Goal: Information Seeking & Learning: Learn about a topic

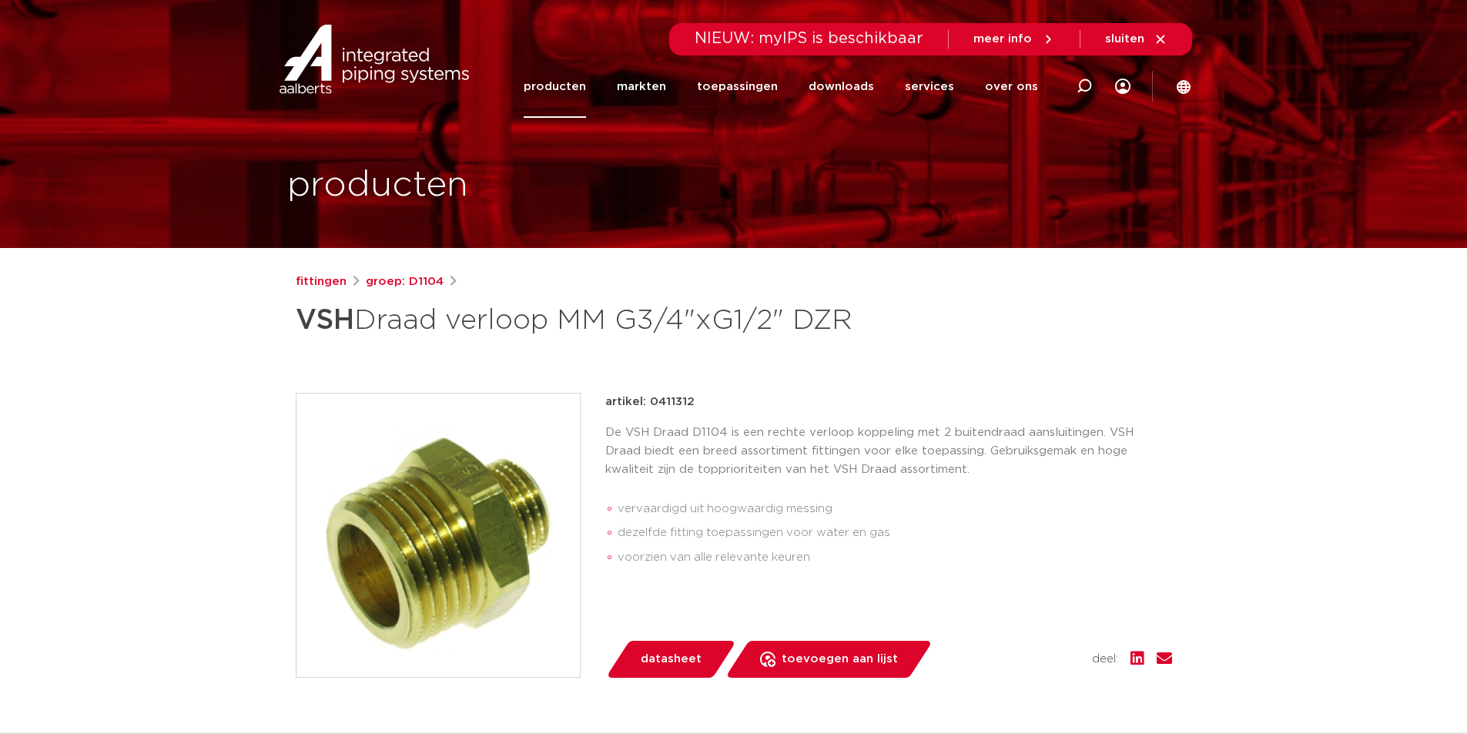
click at [645, 656] on span "datasheet" at bounding box center [671, 659] width 61 height 25
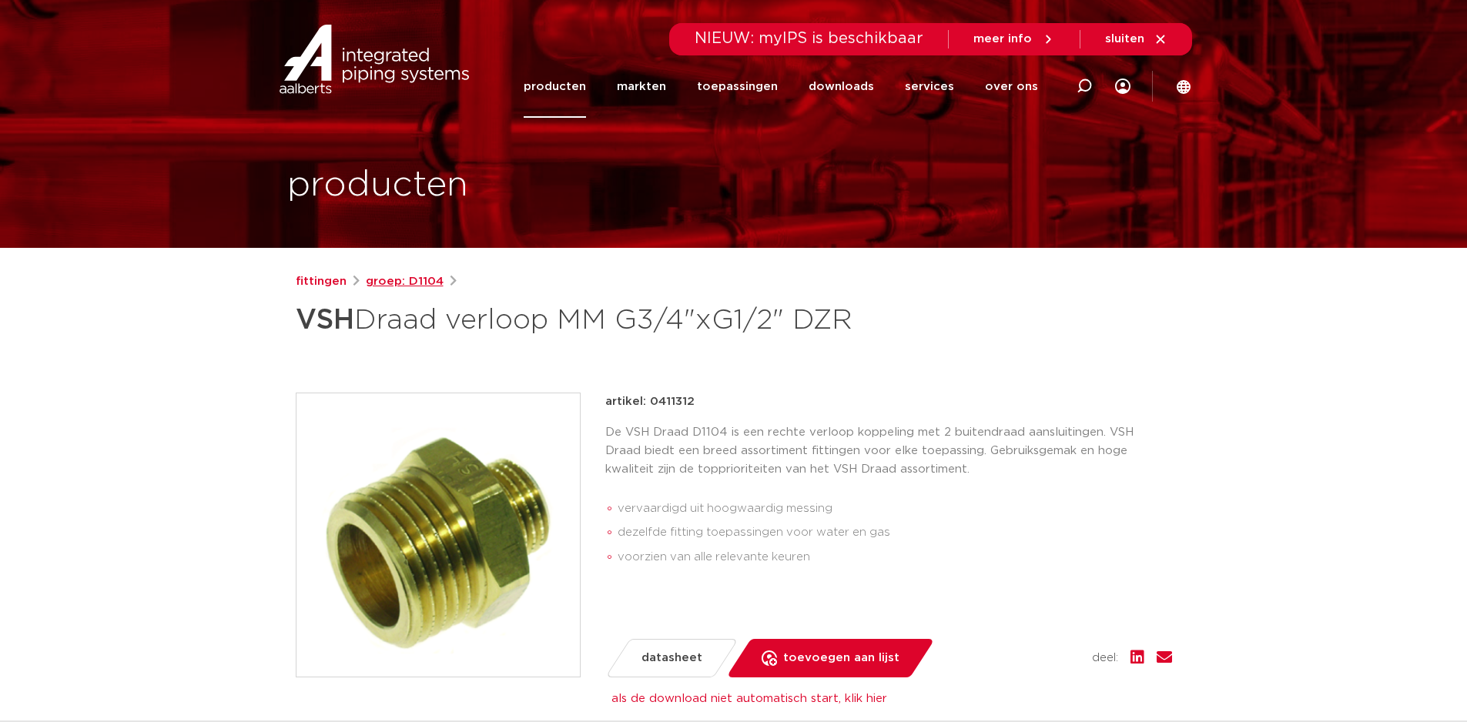
click at [404, 283] on link "groep: D1104" at bounding box center [405, 282] width 78 height 18
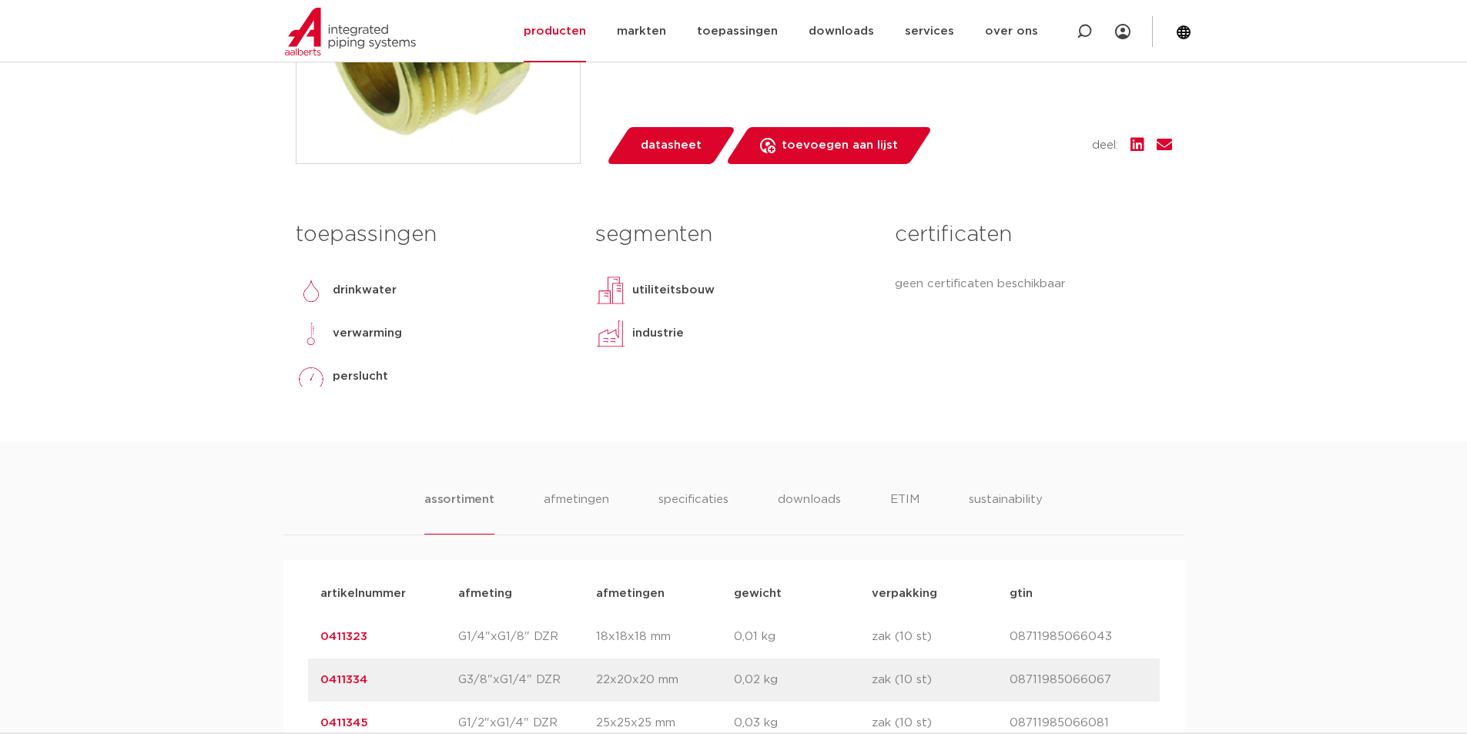
scroll to position [770, 0]
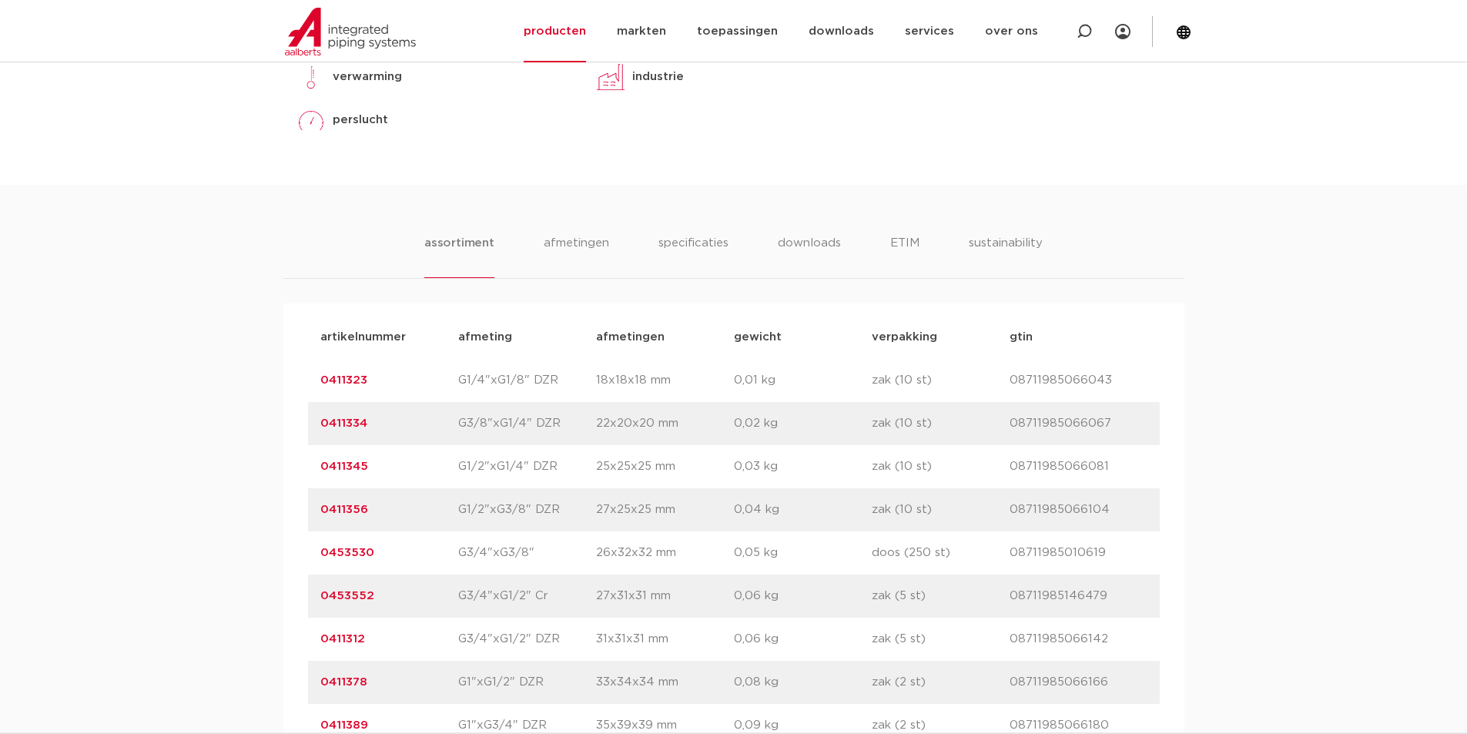
click at [354, 468] on link "0411345" at bounding box center [344, 466] width 48 height 12
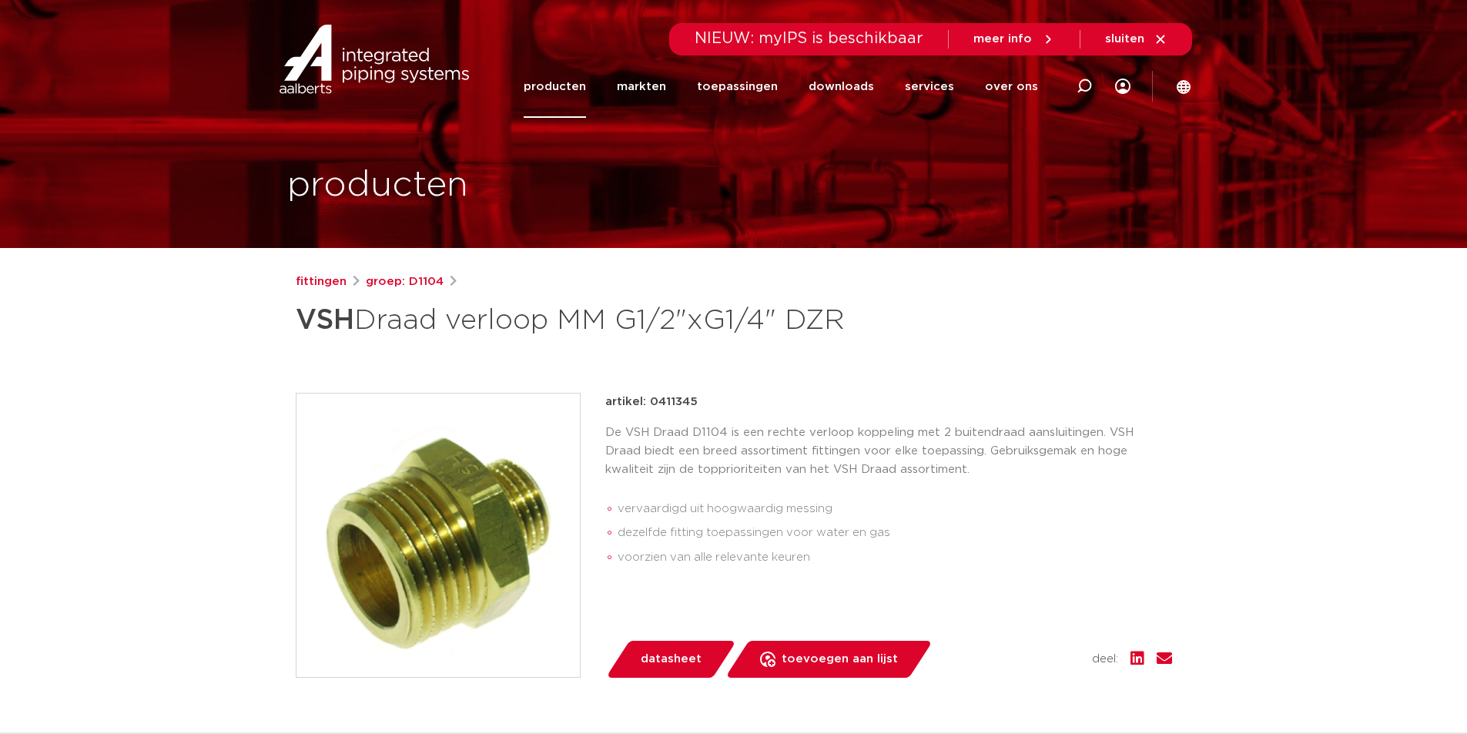
click at [664, 661] on span "datasheet" at bounding box center [671, 659] width 61 height 25
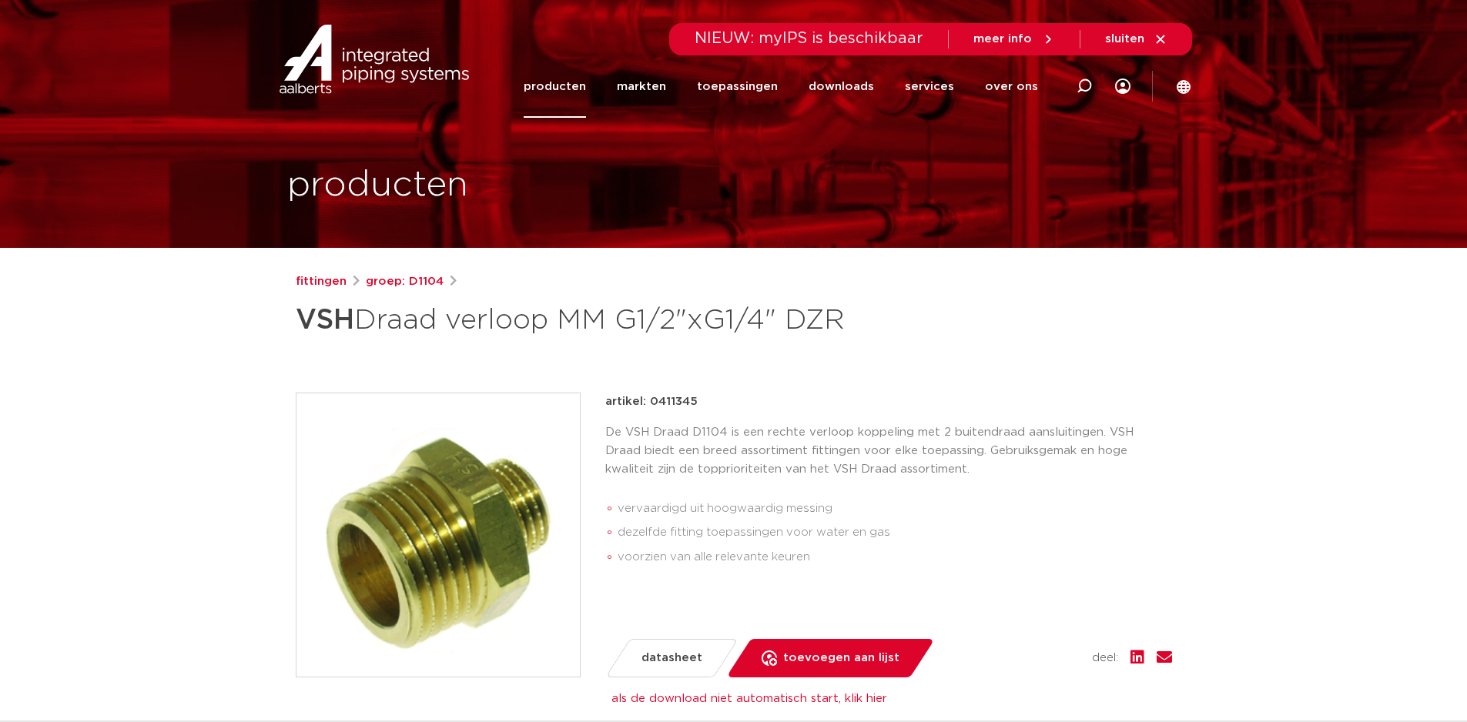
click at [570, 87] on link "producten" at bounding box center [555, 86] width 62 height 62
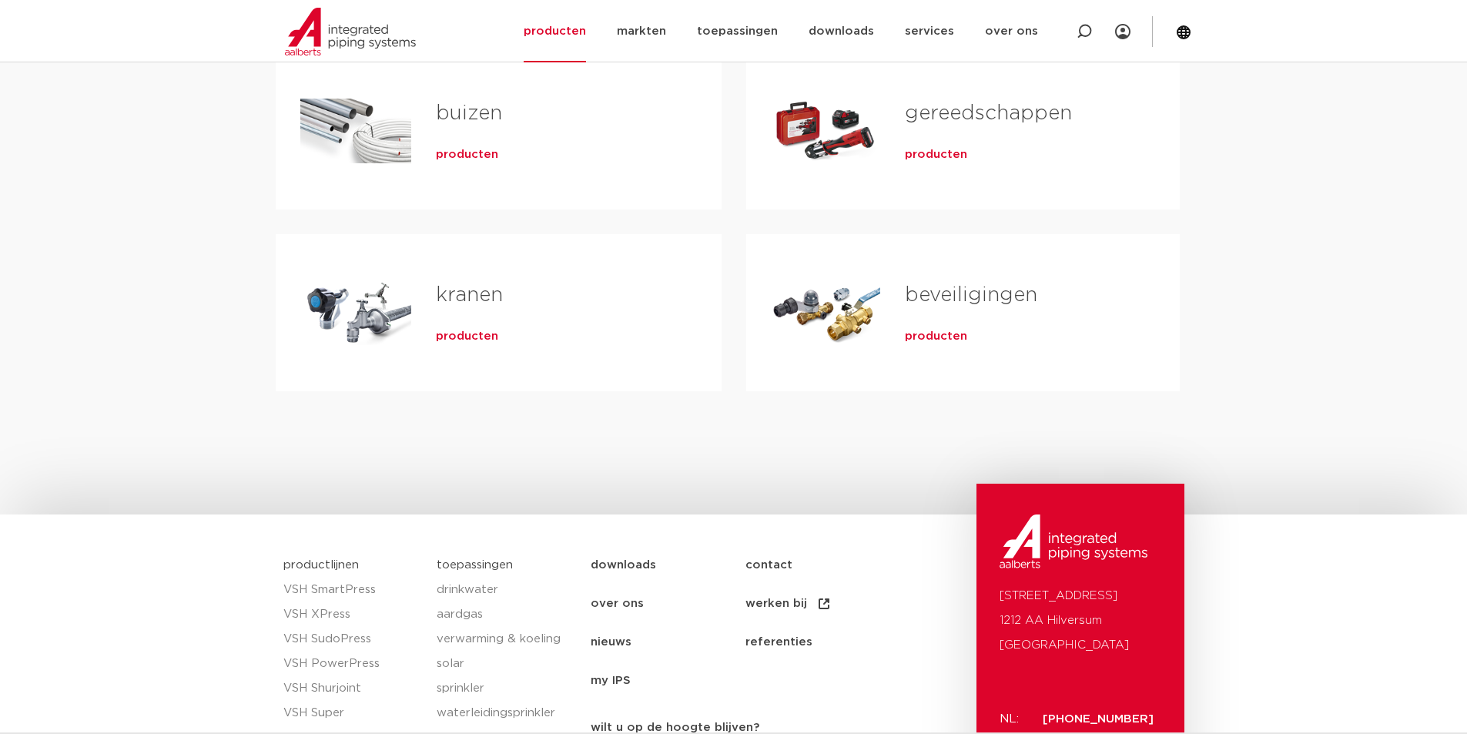
scroll to position [256, 0]
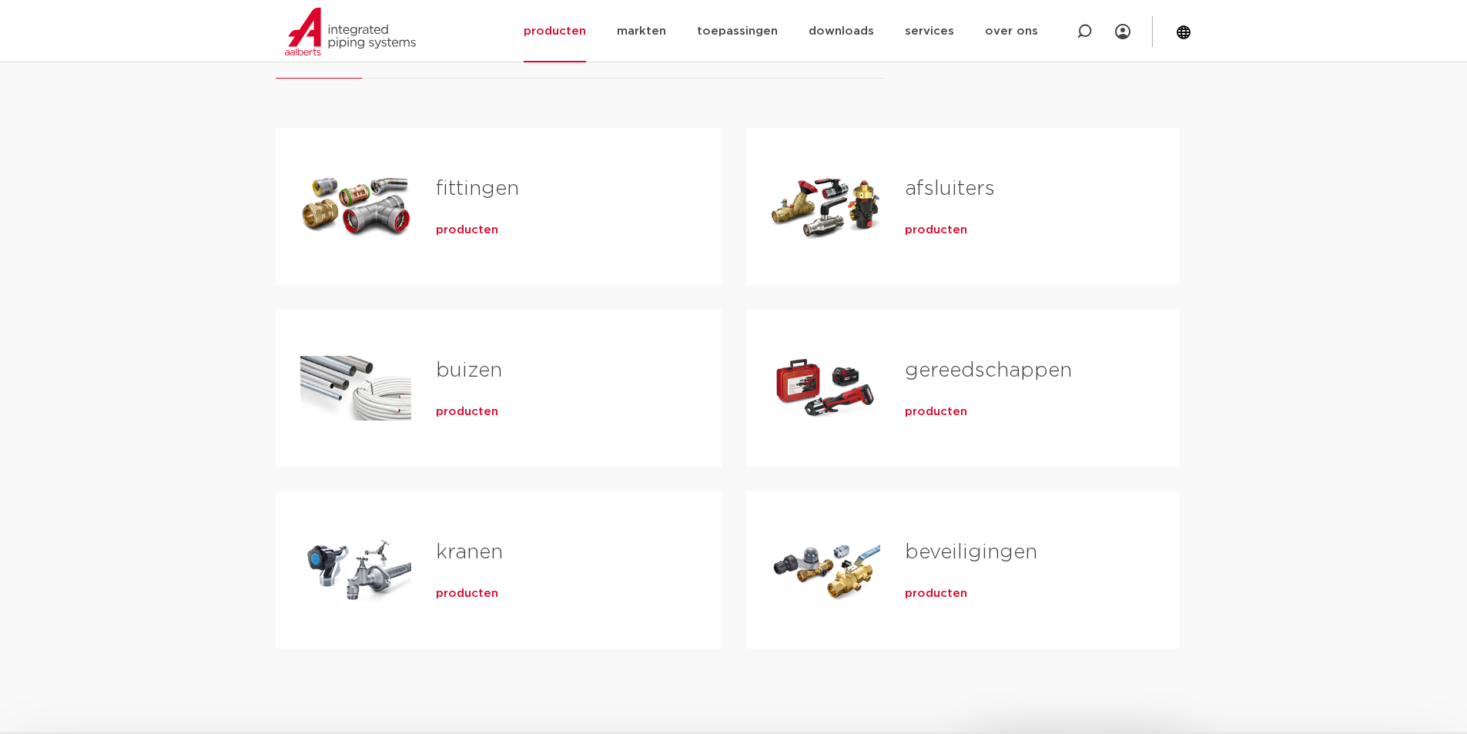
click at [940, 227] on span "producten" at bounding box center [936, 229] width 62 height 15
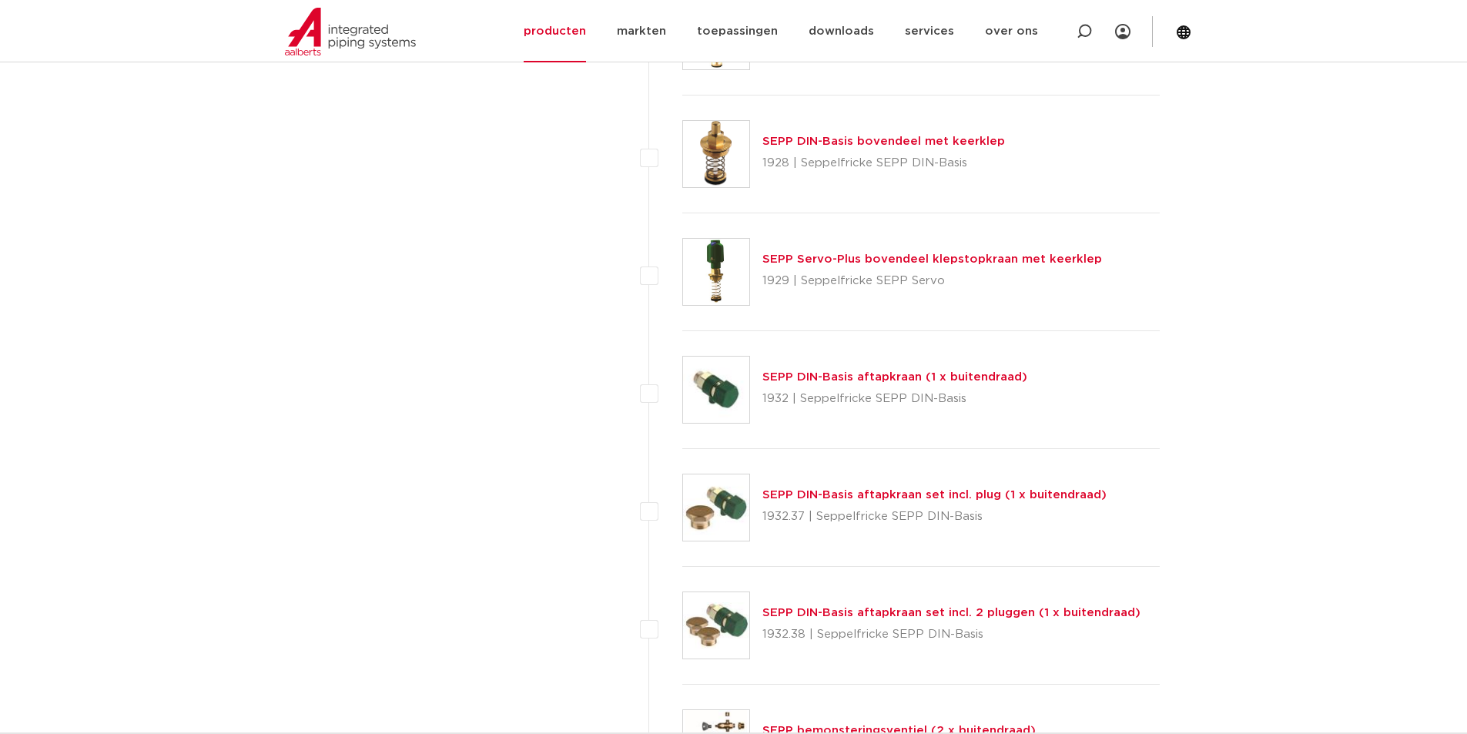
scroll to position [3080, 0]
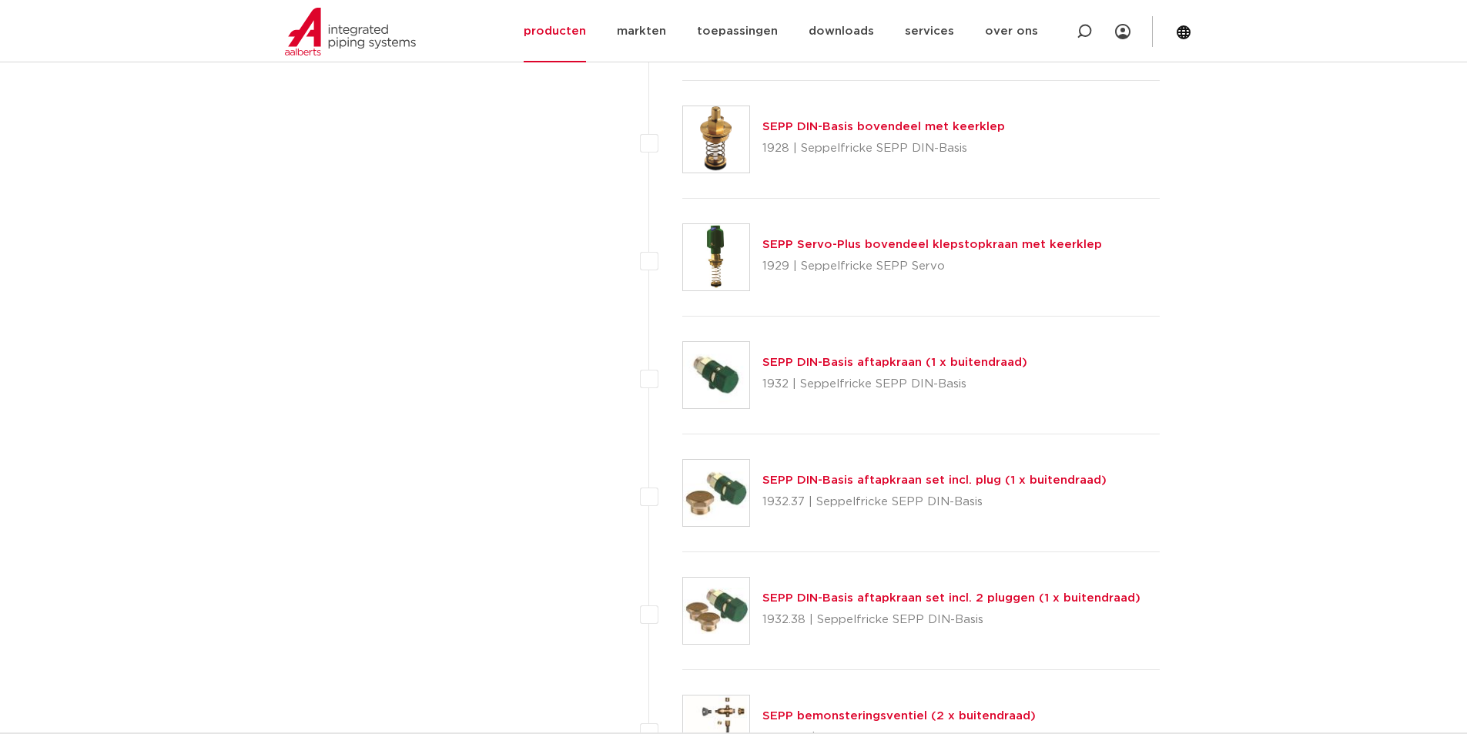
click at [851, 365] on link "SEPP DIN-Basis aftapkraan (1 x buitendraad)" at bounding box center [894, 362] width 265 height 12
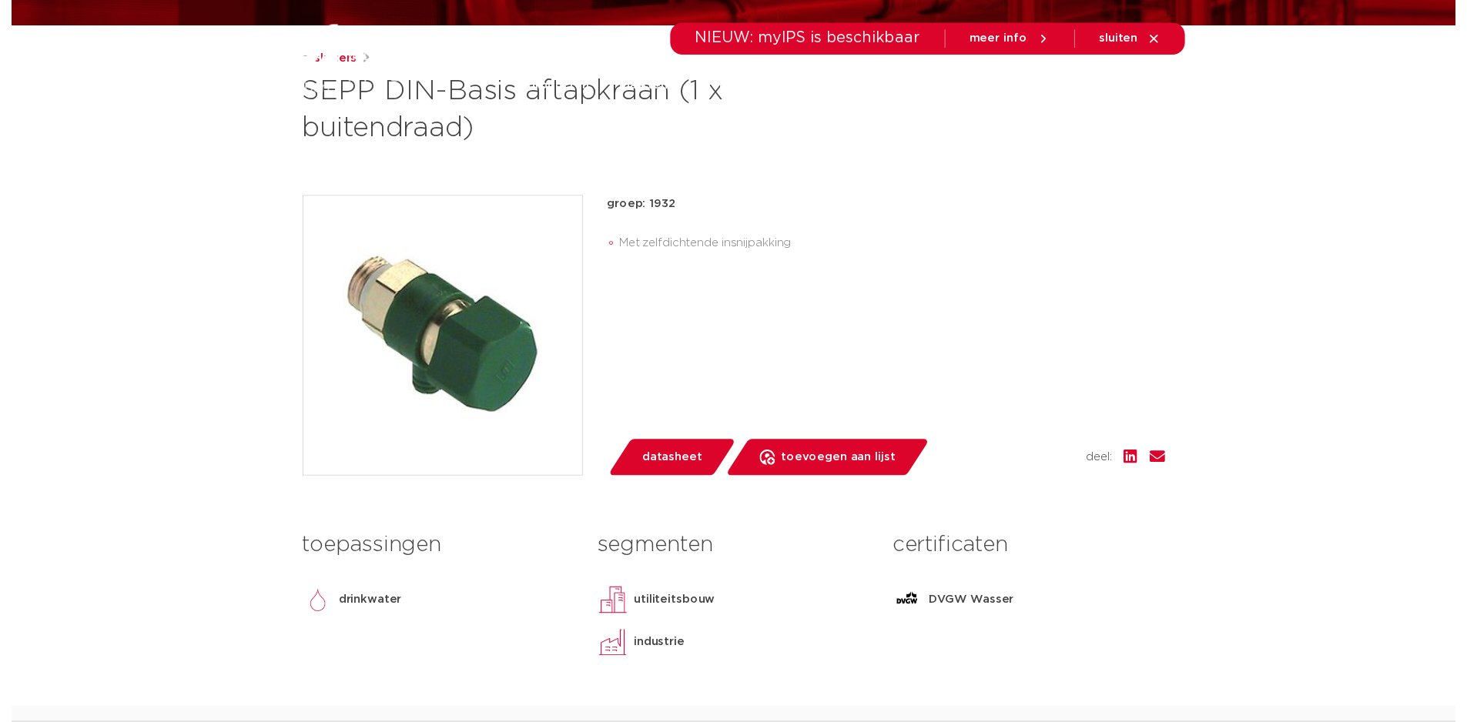
scroll to position [256, 0]
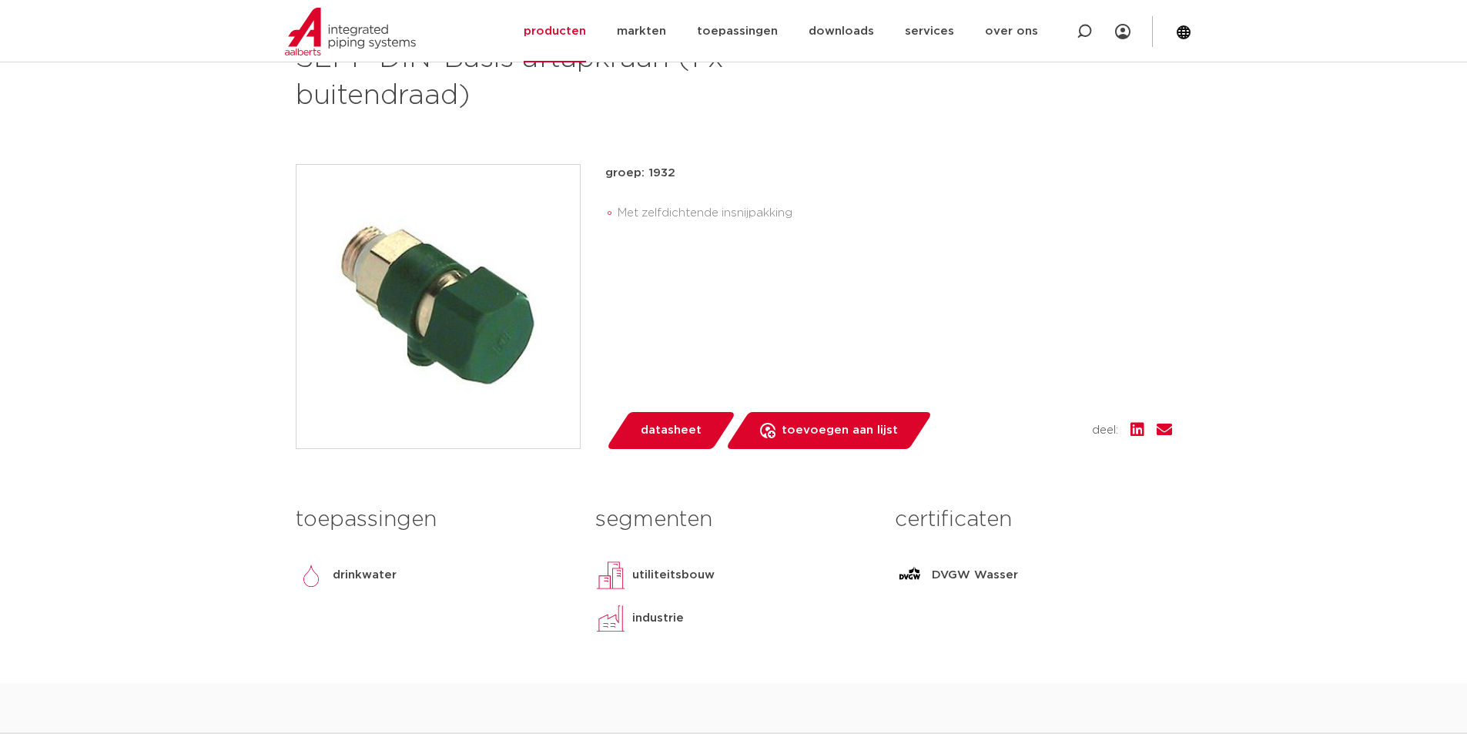
click at [644, 429] on span "datasheet" at bounding box center [671, 430] width 61 height 25
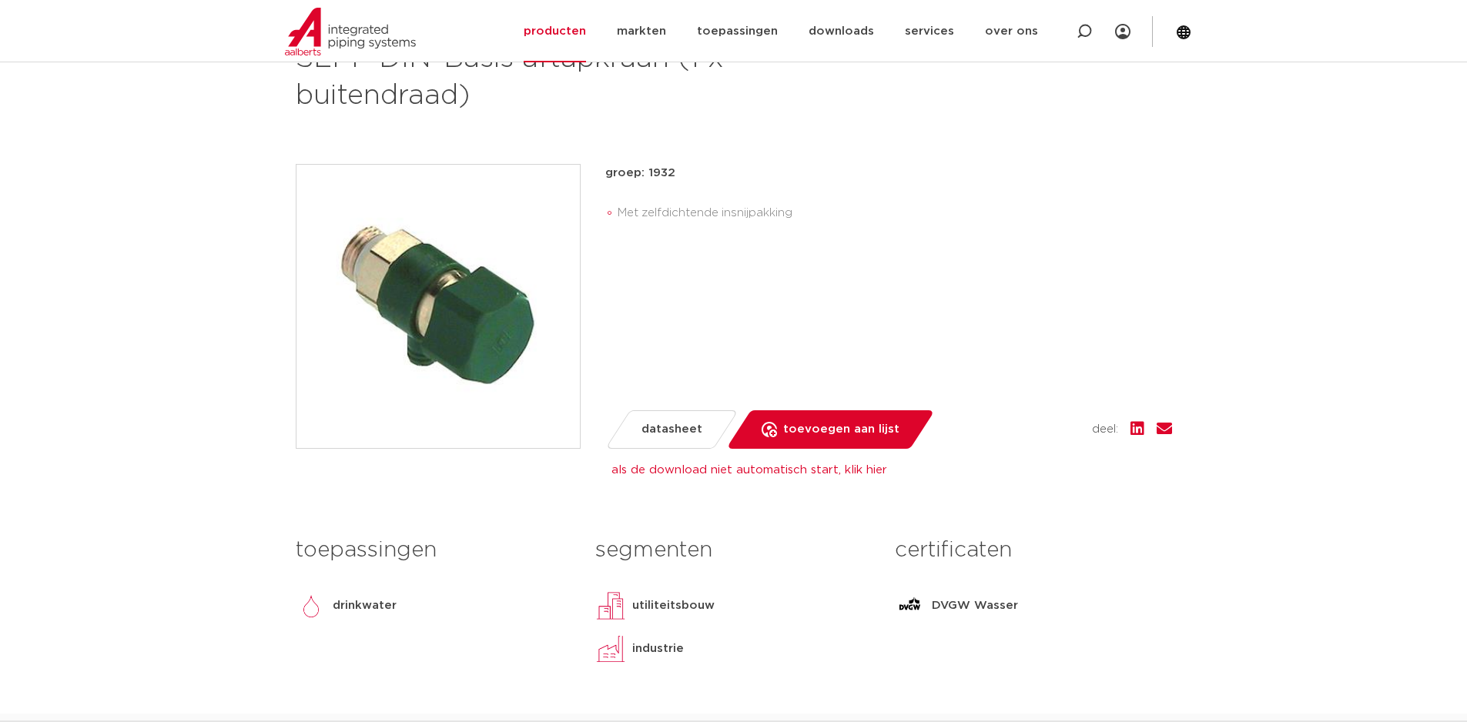
click at [701, 296] on div "groep: 1932 Met zelfdichtende insnijpakking lees meer [PERSON_NAME] datasheet t…" at bounding box center [888, 306] width 567 height 285
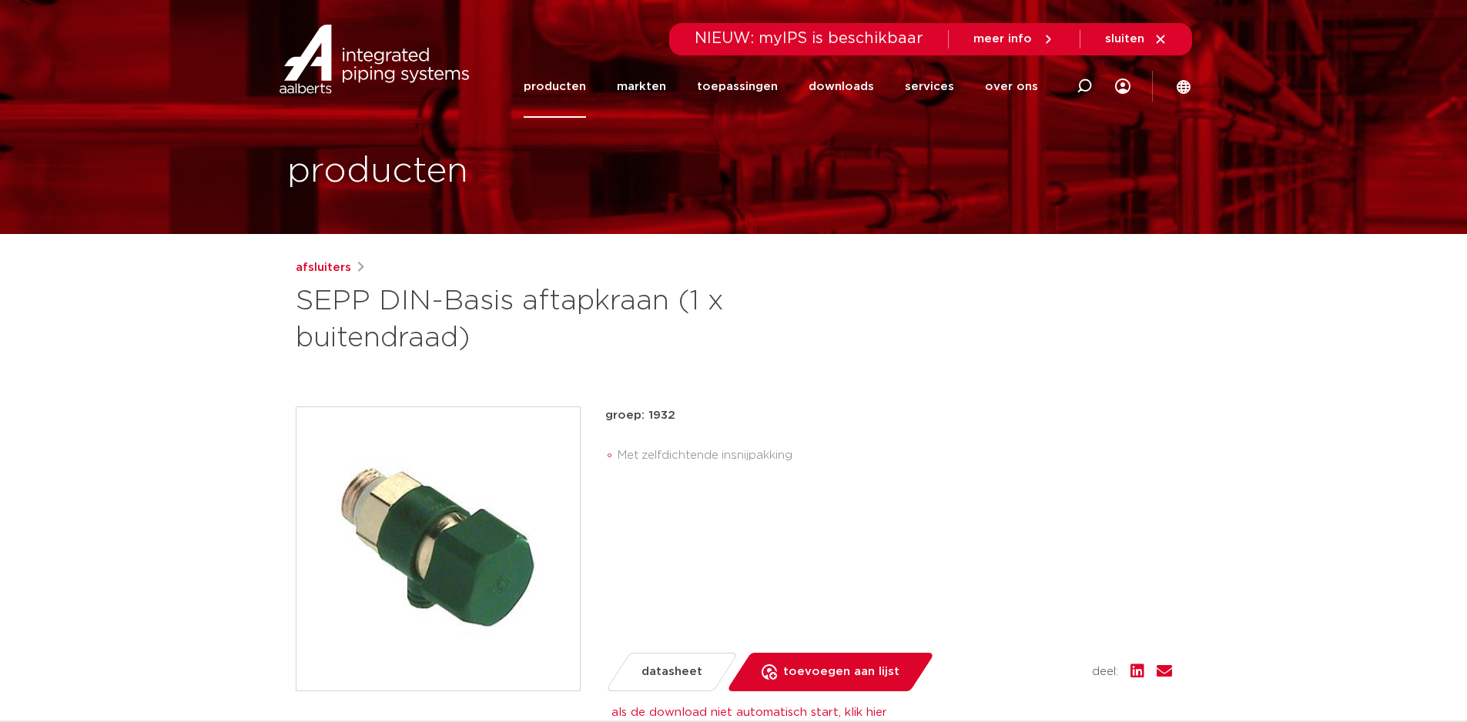
scroll to position [0, 0]
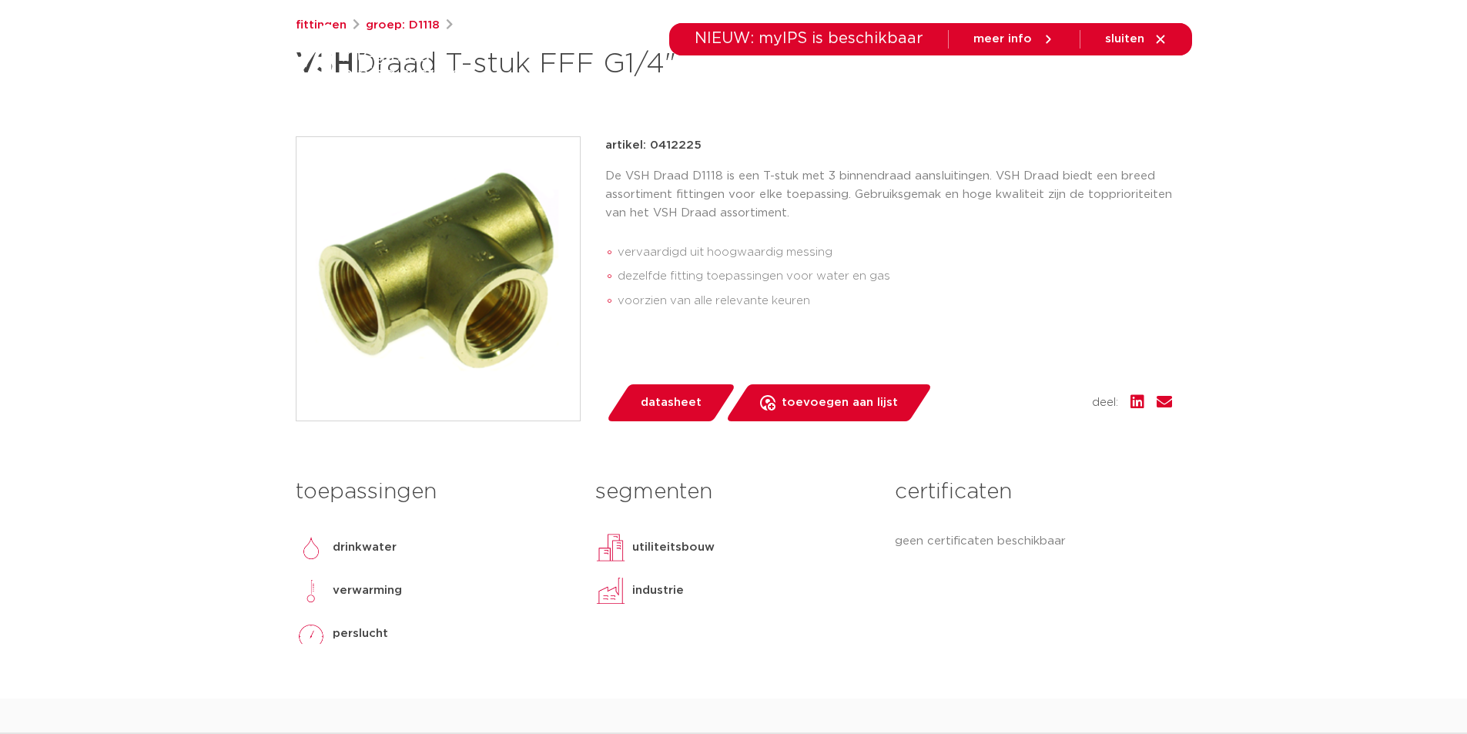
scroll to position [256, 0]
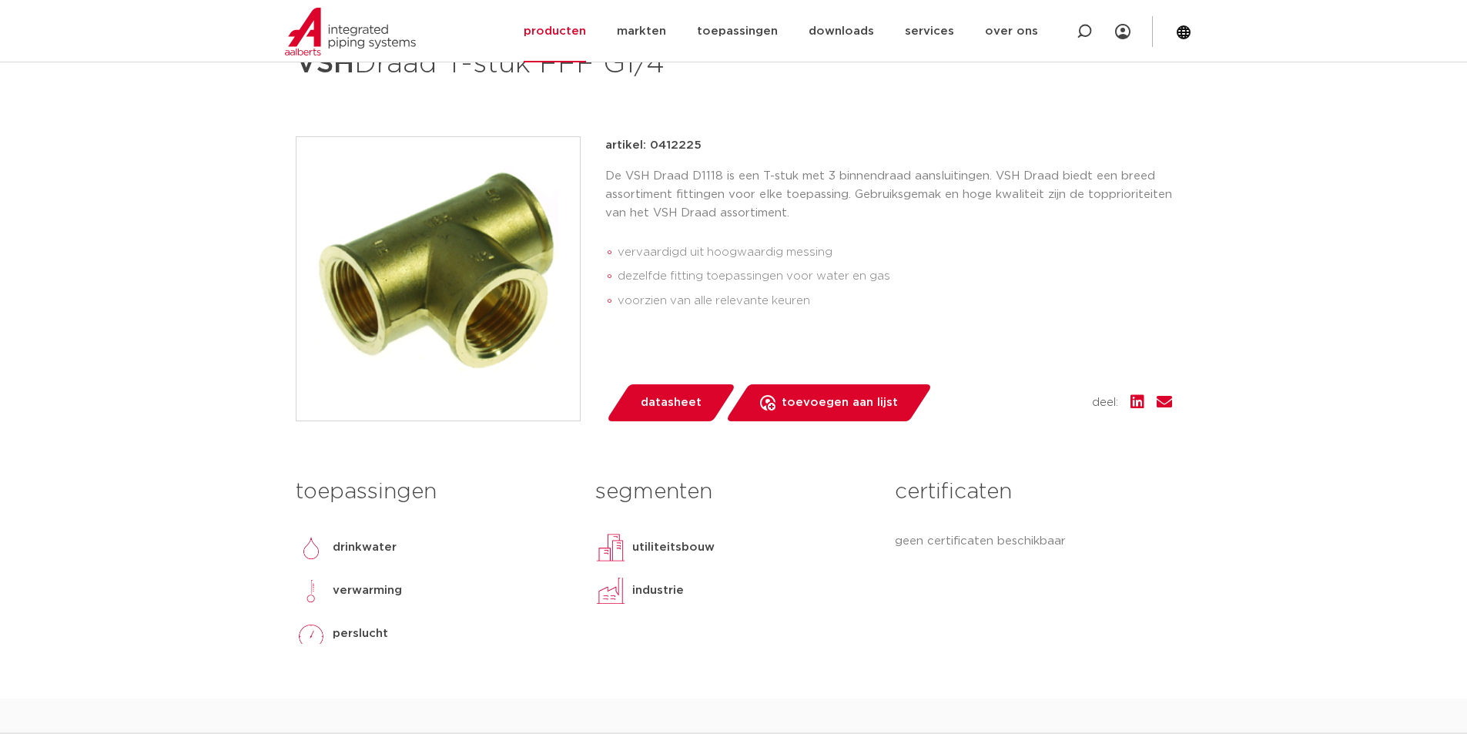
click at [667, 405] on span "datasheet" at bounding box center [671, 402] width 61 height 25
